Goal: Task Accomplishment & Management: Use online tool/utility

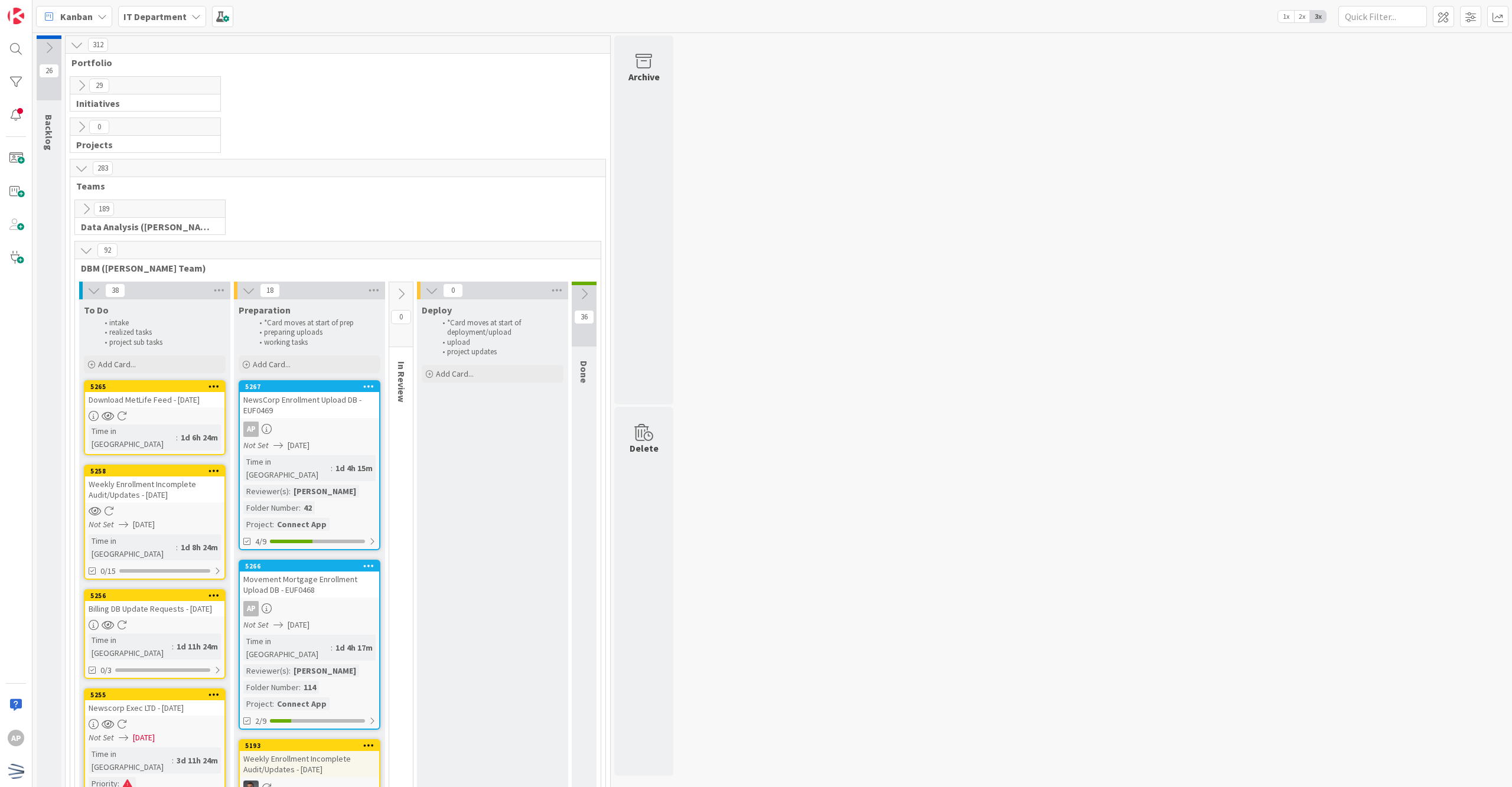
click at [324, 664] on div "[PERSON_NAME]" at bounding box center [325, 671] width 68 height 13
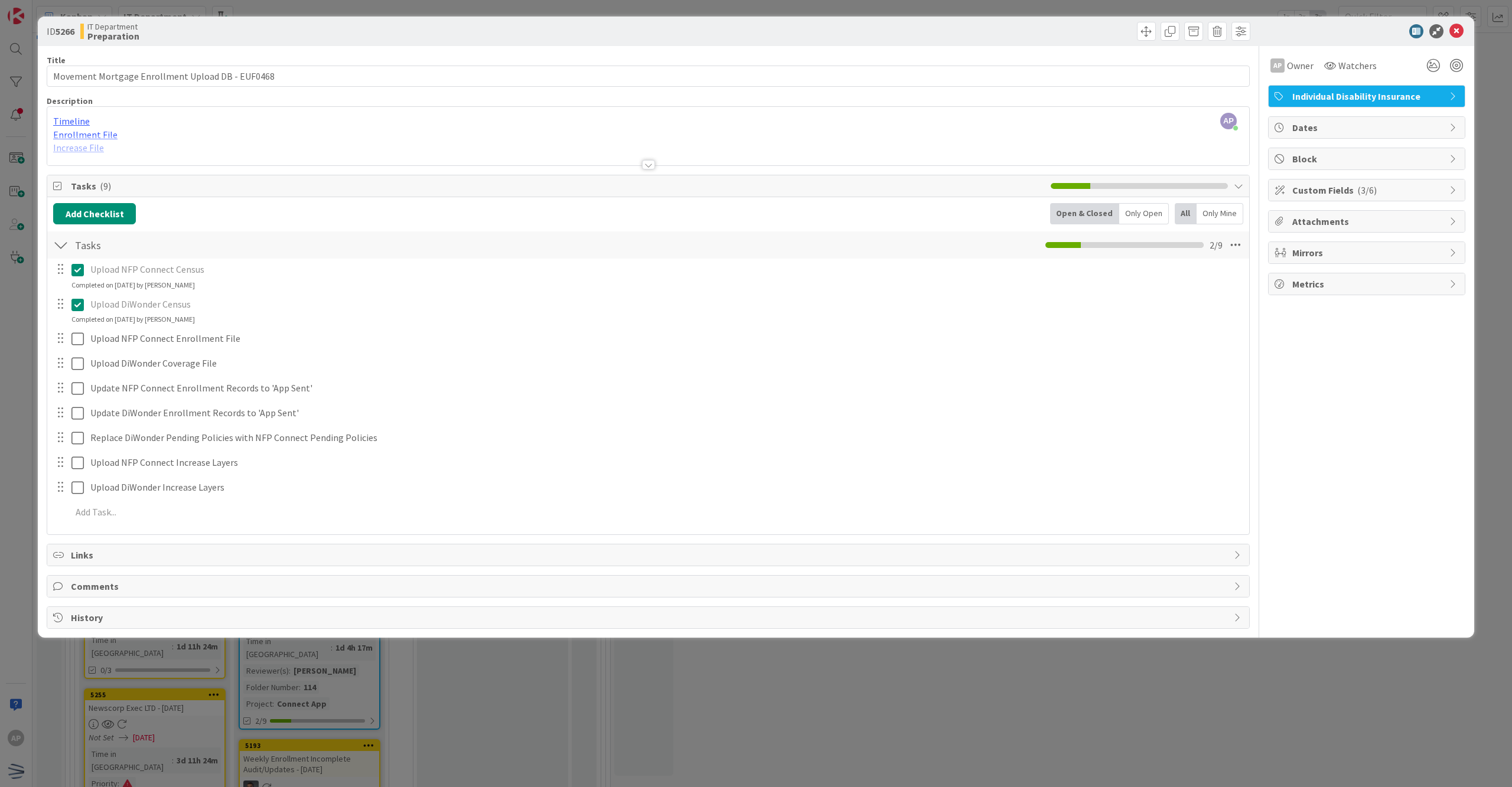
click at [651, 171] on div "Title 48 / 128 Movement Mortgage Enrollment Upload DB - EUF0468 Description AP …" at bounding box center [648, 338] width 1203 height 583
click at [646, 166] on div at bounding box center [648, 165] width 13 height 10
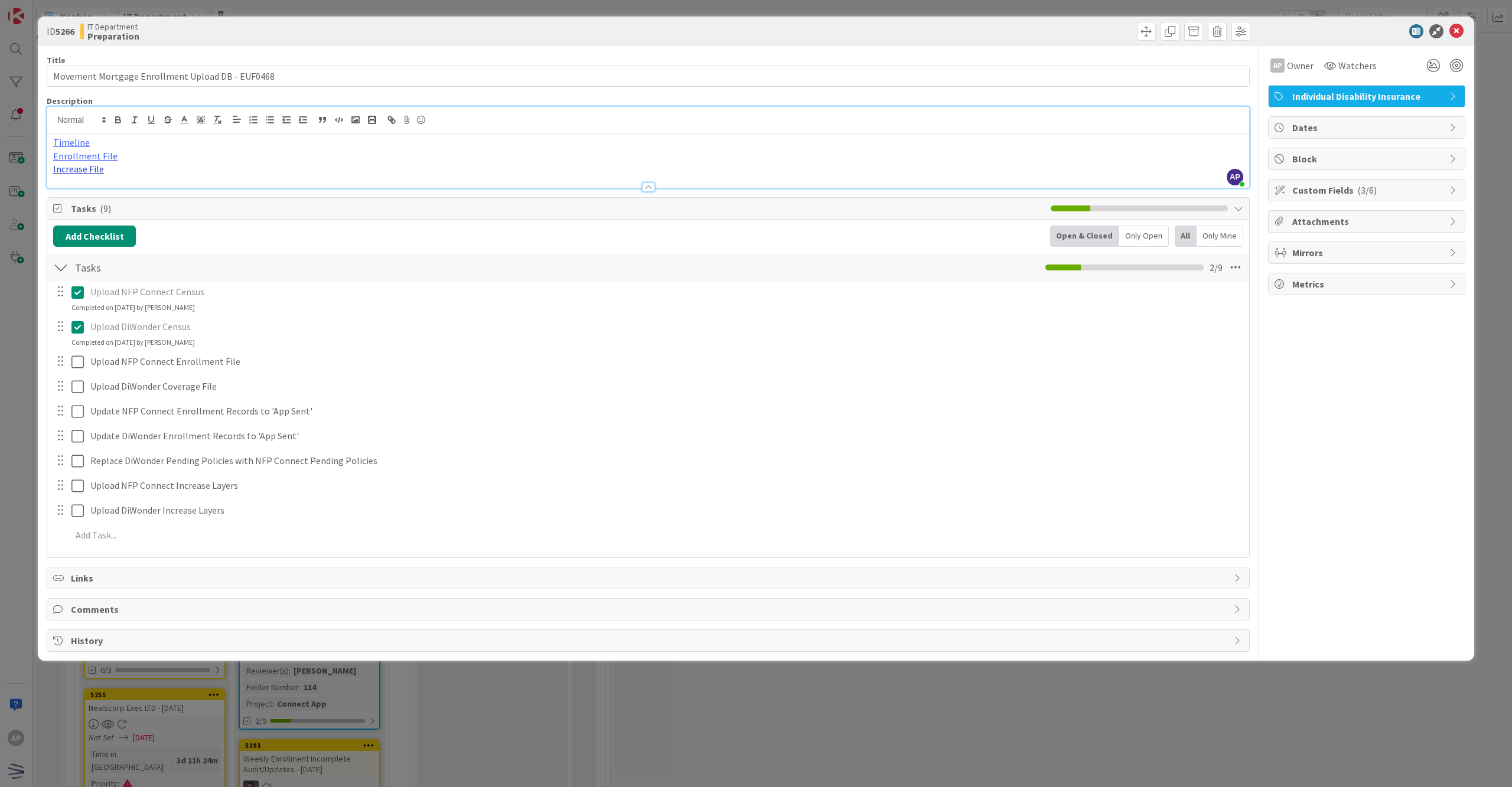
click at [92, 166] on link "Increase File" at bounding box center [78, 169] width 51 height 12
click at [83, 187] on link "[URL][DOMAIN_NAME]" at bounding box center [87, 192] width 81 height 15
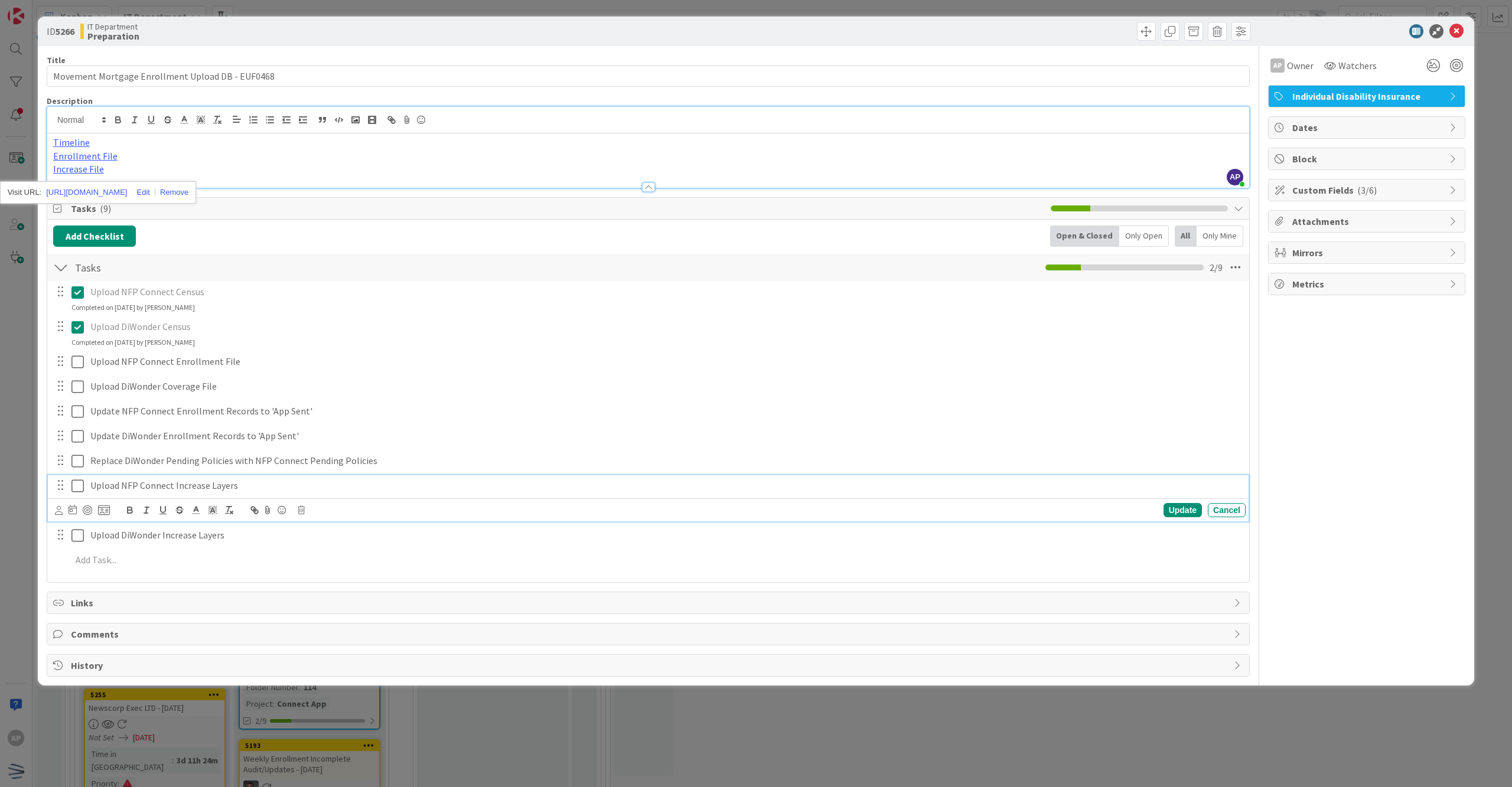
click at [78, 486] on icon at bounding box center [77, 486] width 12 height 14
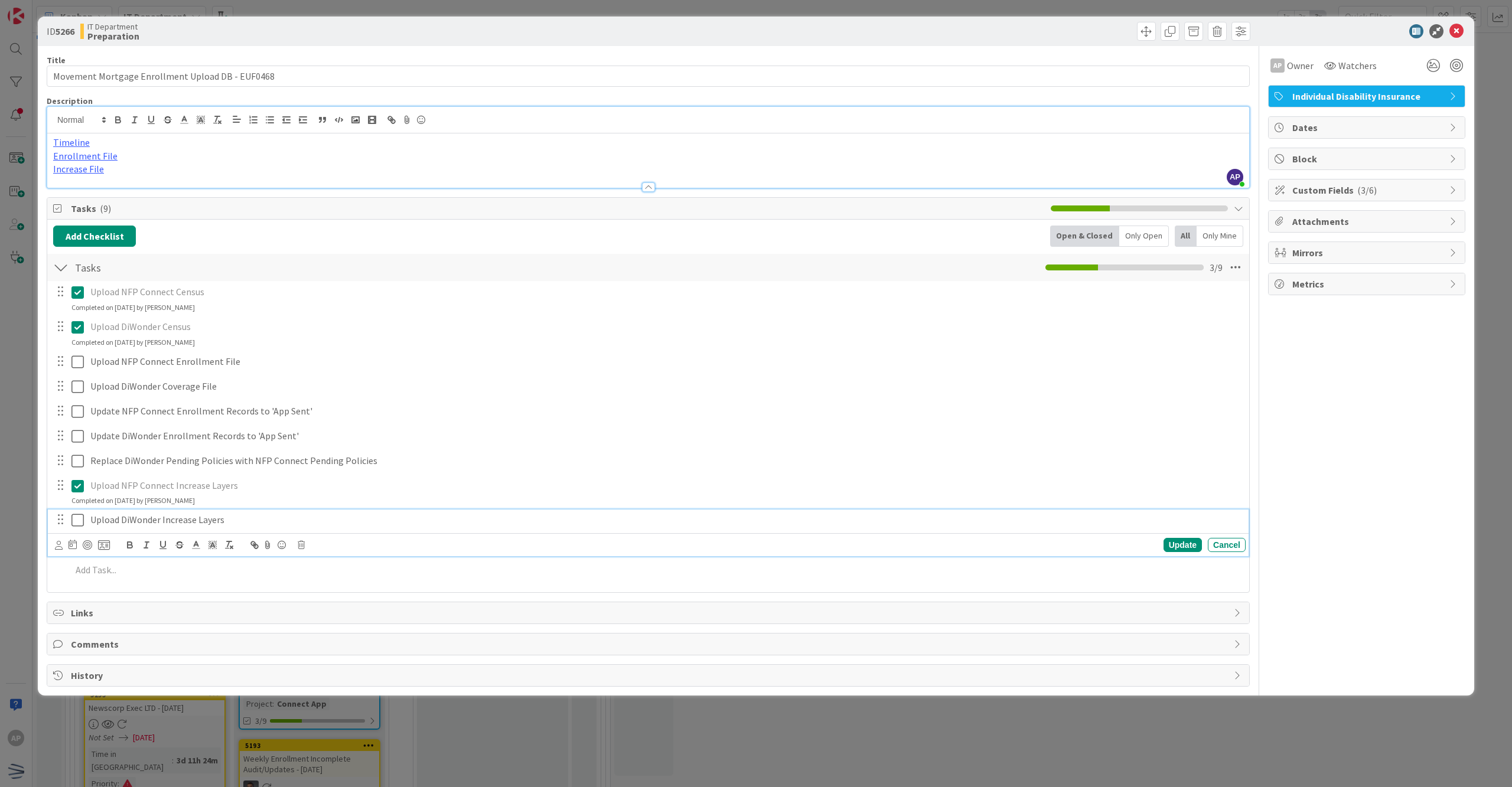
click at [84, 518] on icon at bounding box center [77, 520] width 12 height 14
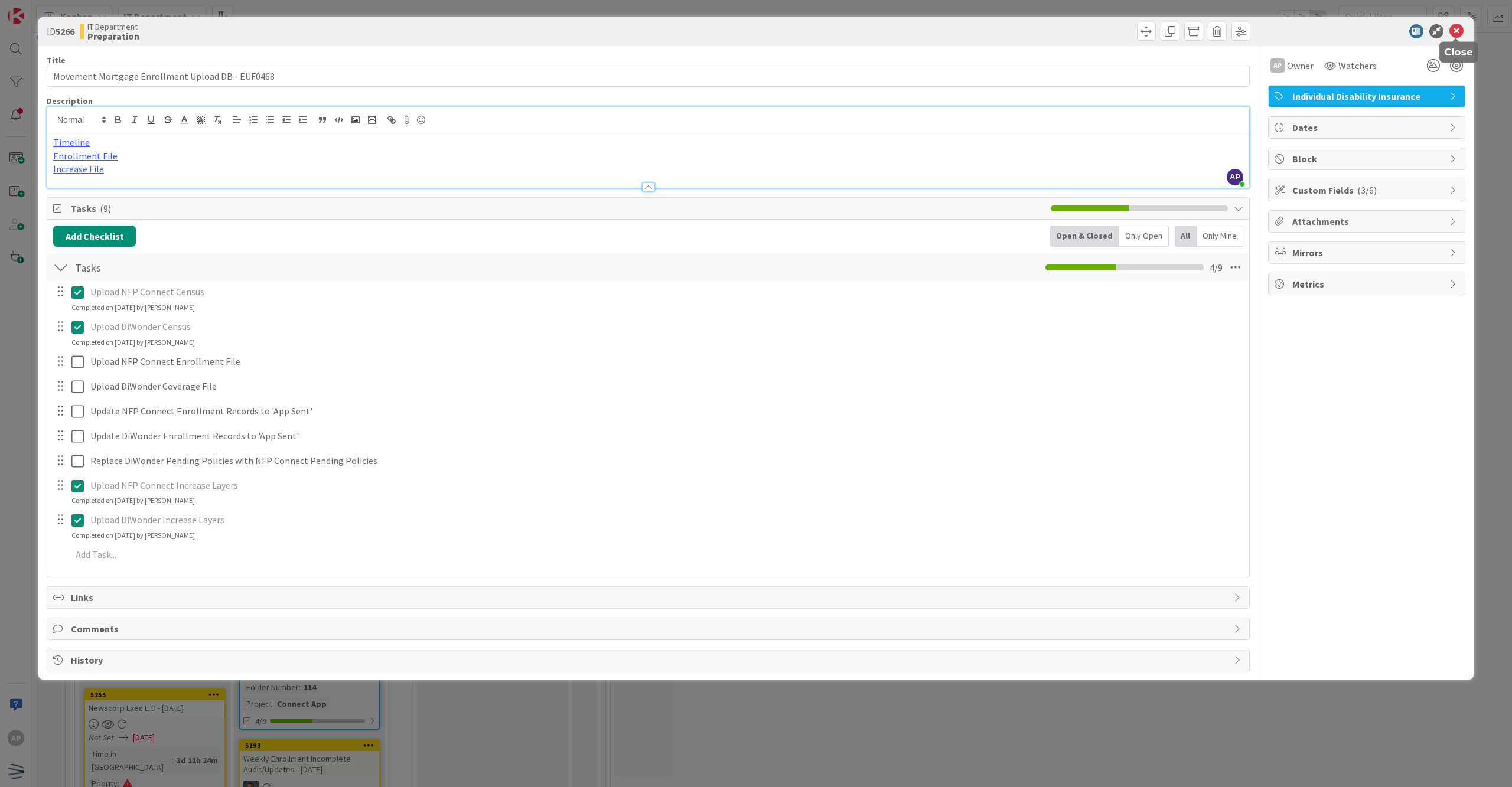
click at [1463, 33] on icon at bounding box center [1456, 31] width 14 height 14
